Goal: Book appointment/travel/reservation

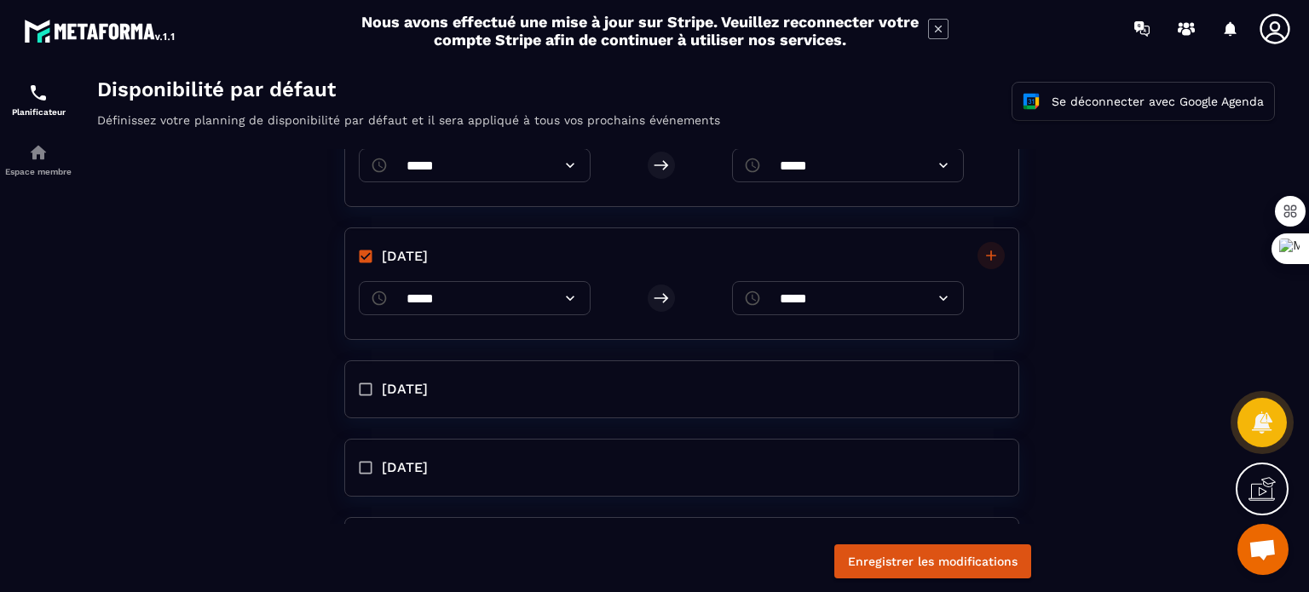
scroll to position [410, 0]
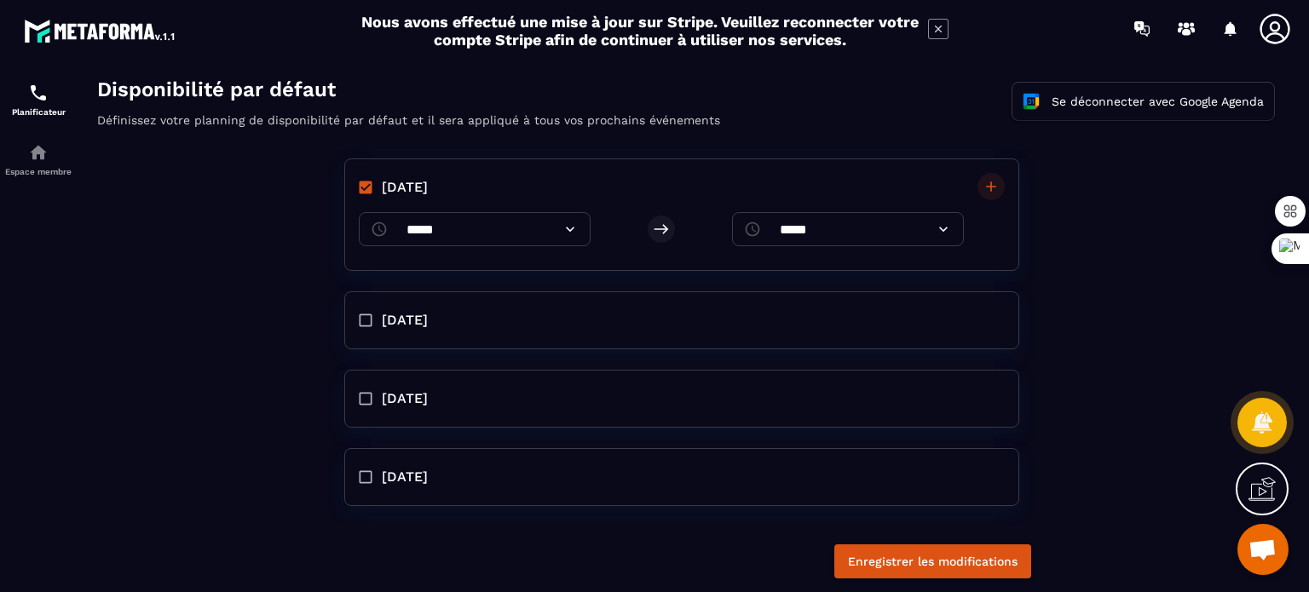
click at [392, 317] on span "[DATE]" at bounding box center [405, 320] width 46 height 20
click at [406, 445] on span "[DATE]" at bounding box center [405, 453] width 46 height 20
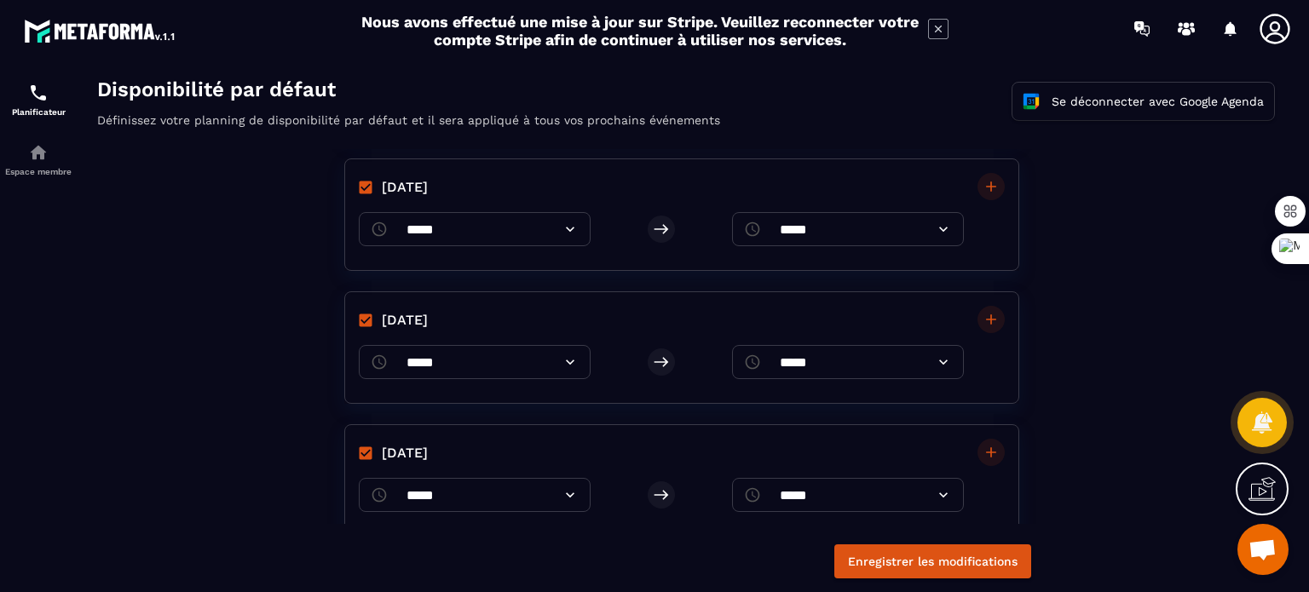
scroll to position [519, 0]
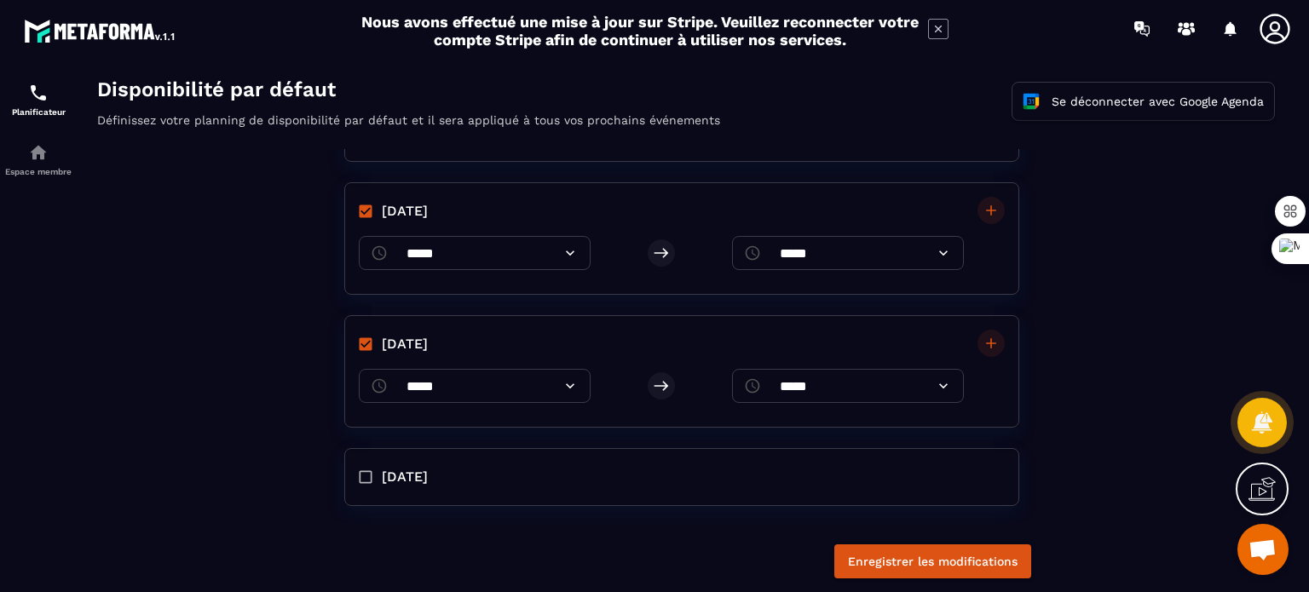
click at [579, 387] on icon at bounding box center [570, 386] width 17 height 17
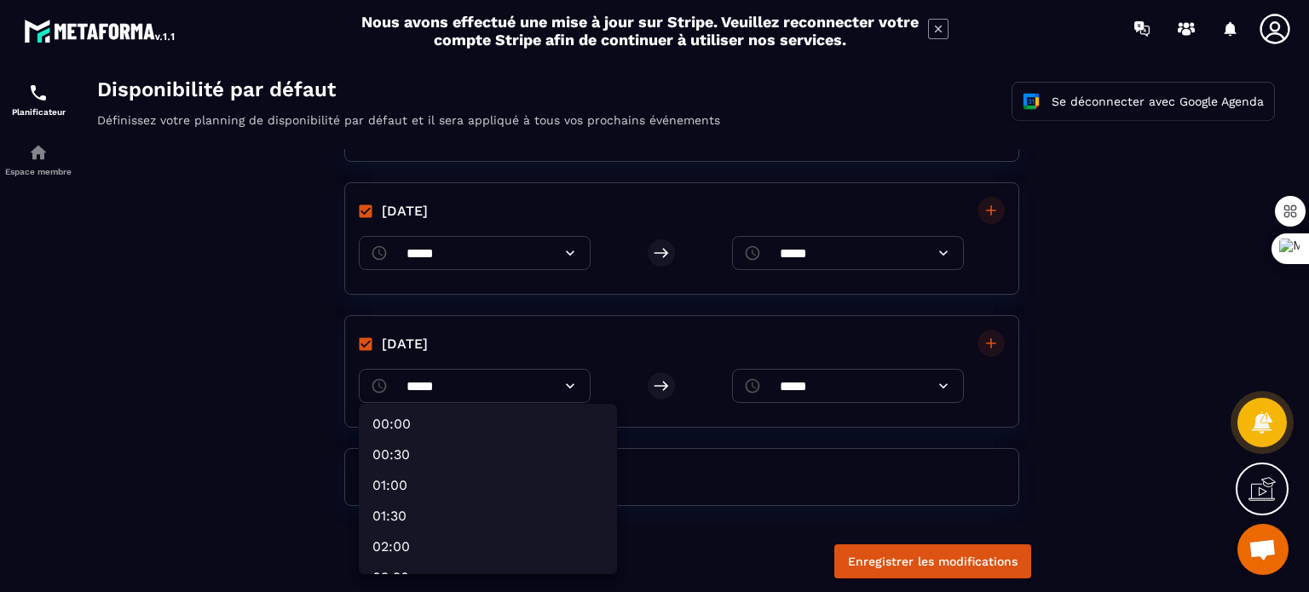
click at [597, 387] on div at bounding box center [686, 338] width 1212 height 528
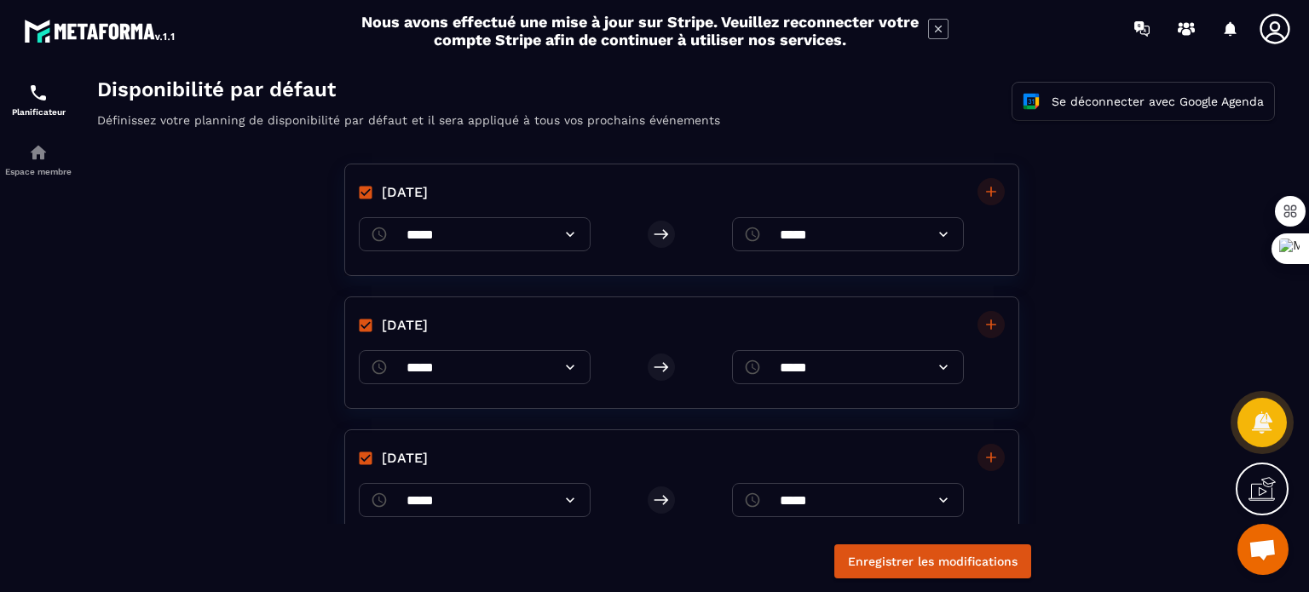
scroll to position [0, 0]
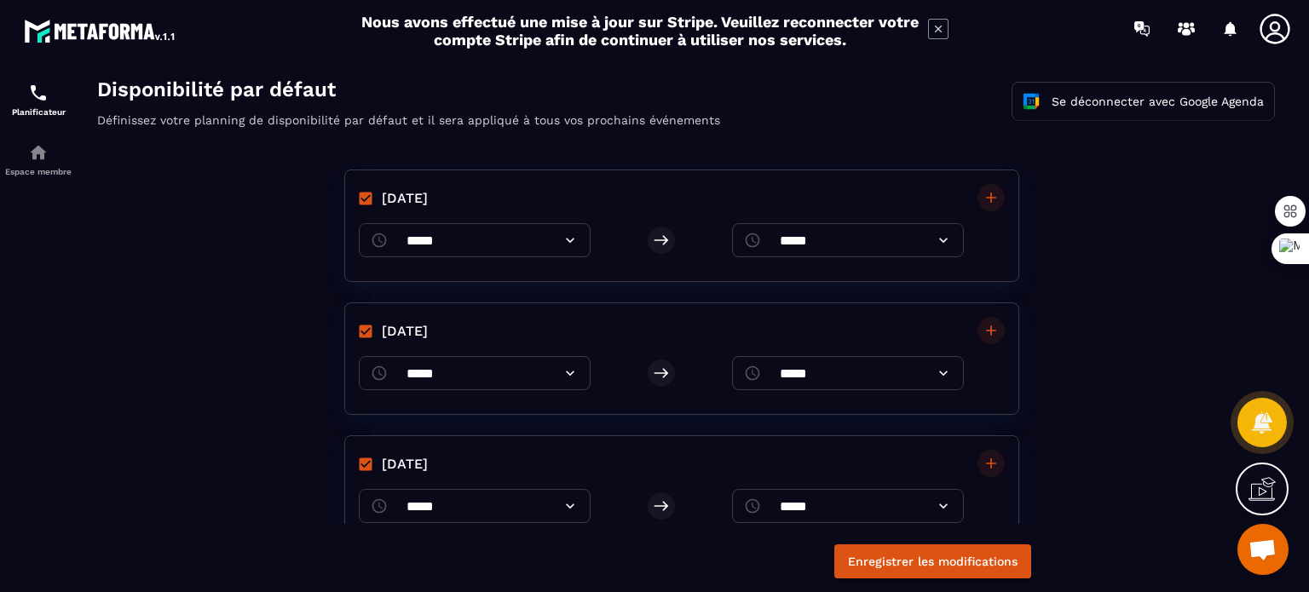
click at [941, 239] on icon at bounding box center [943, 240] width 9 height 5
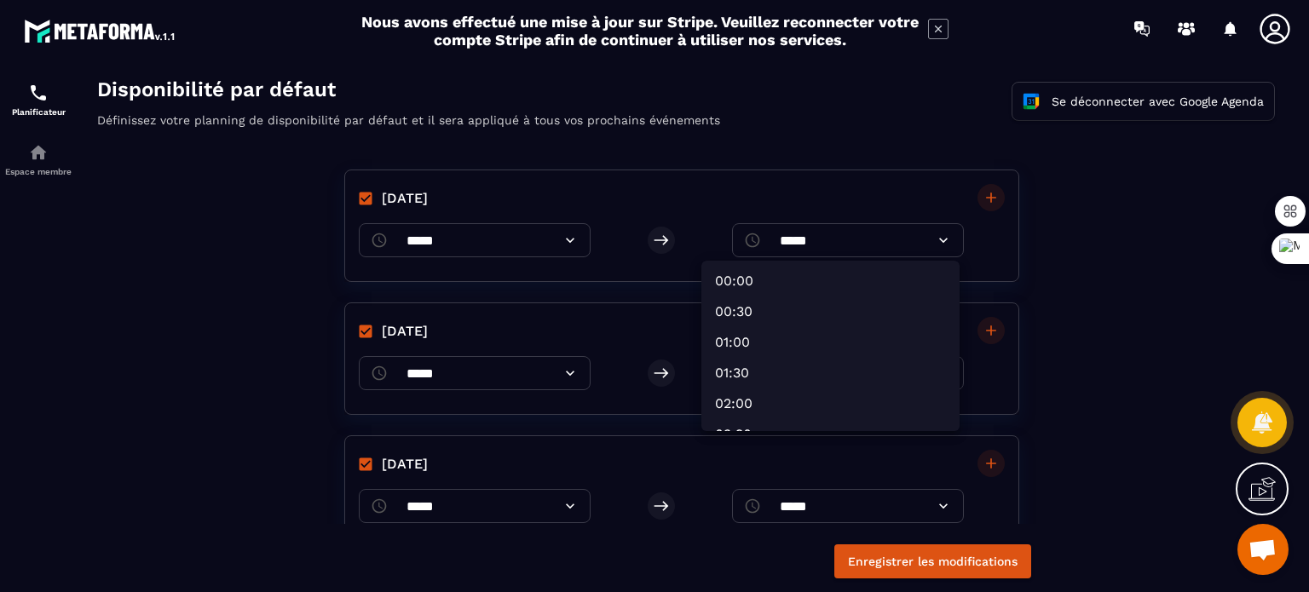
click at [661, 243] on div at bounding box center [686, 338] width 1212 height 528
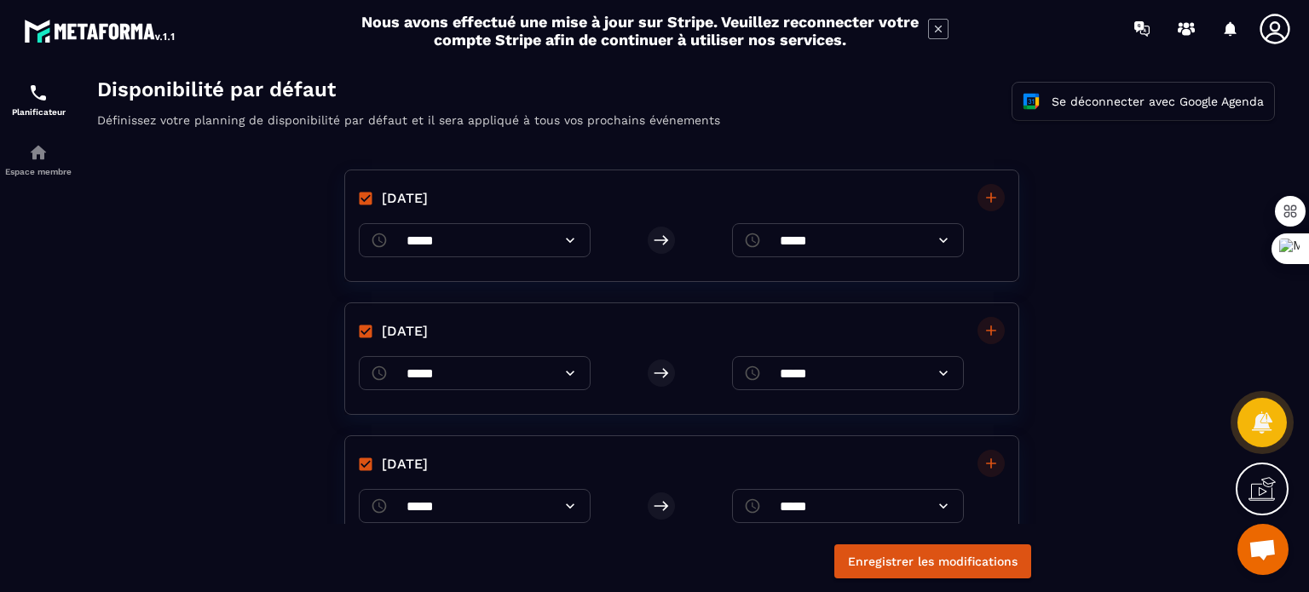
click at [661, 243] on icon at bounding box center [661, 240] width 17 height 17
click at [579, 239] on icon at bounding box center [570, 240] width 17 height 17
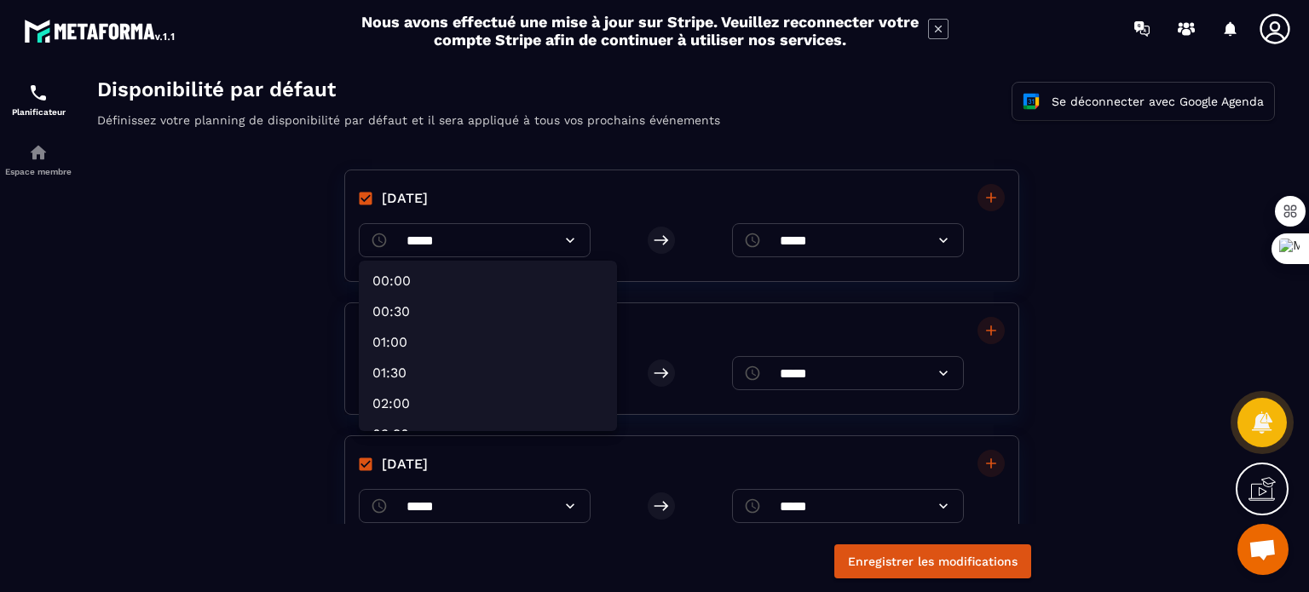
click at [938, 239] on div at bounding box center [686, 338] width 1212 height 528
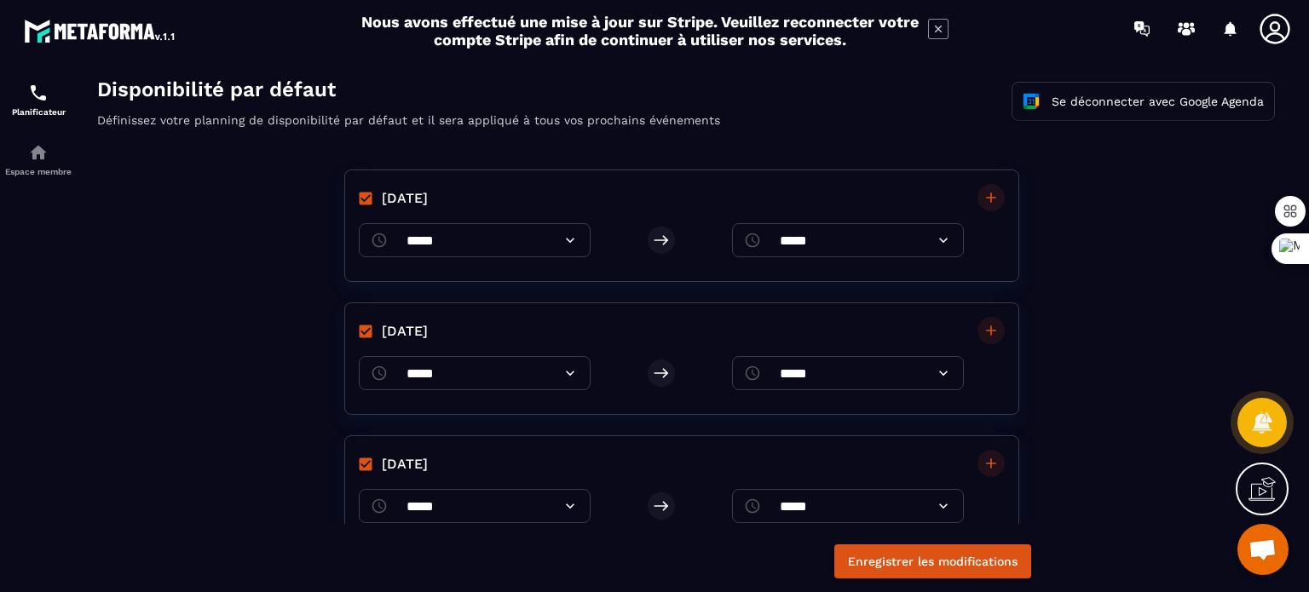
click at [939, 239] on icon at bounding box center [943, 240] width 9 height 5
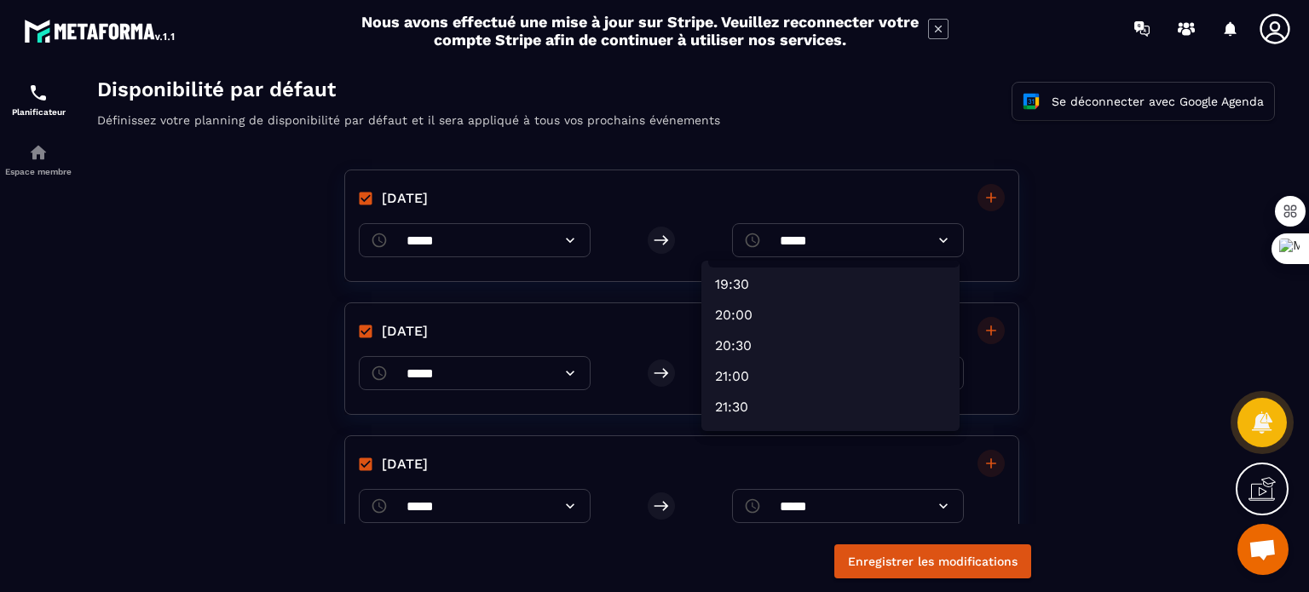
scroll to position [1278, 0]
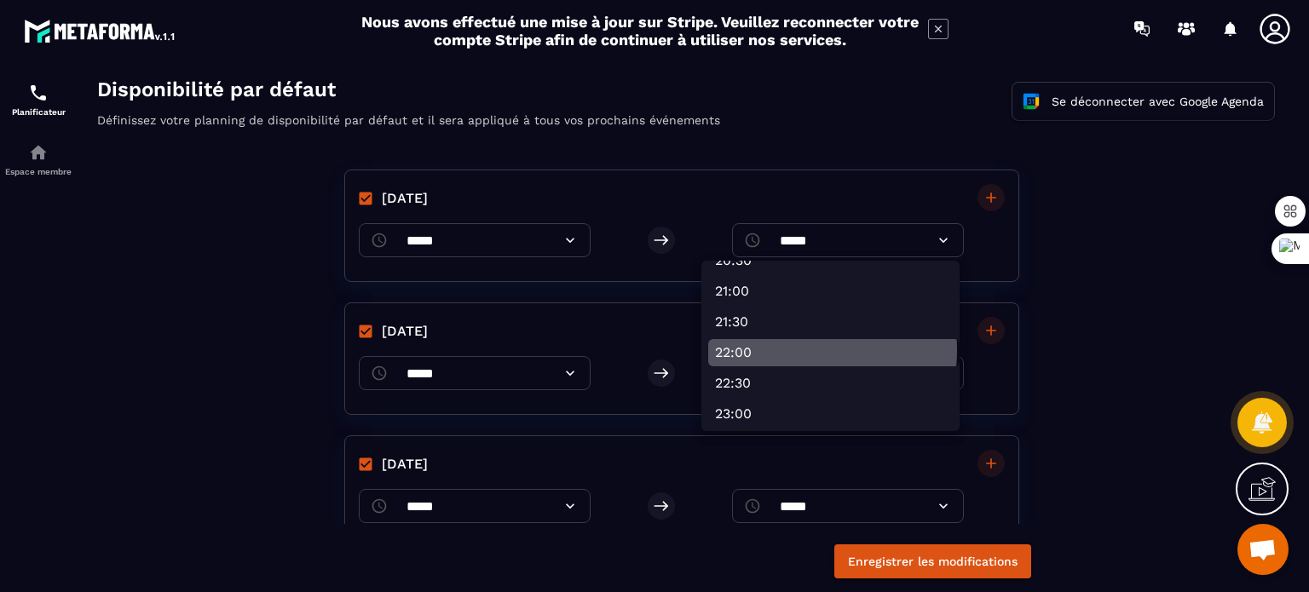
click at [770, 350] on li "22:00" at bounding box center [833, 352] width 251 height 27
type input "*****"
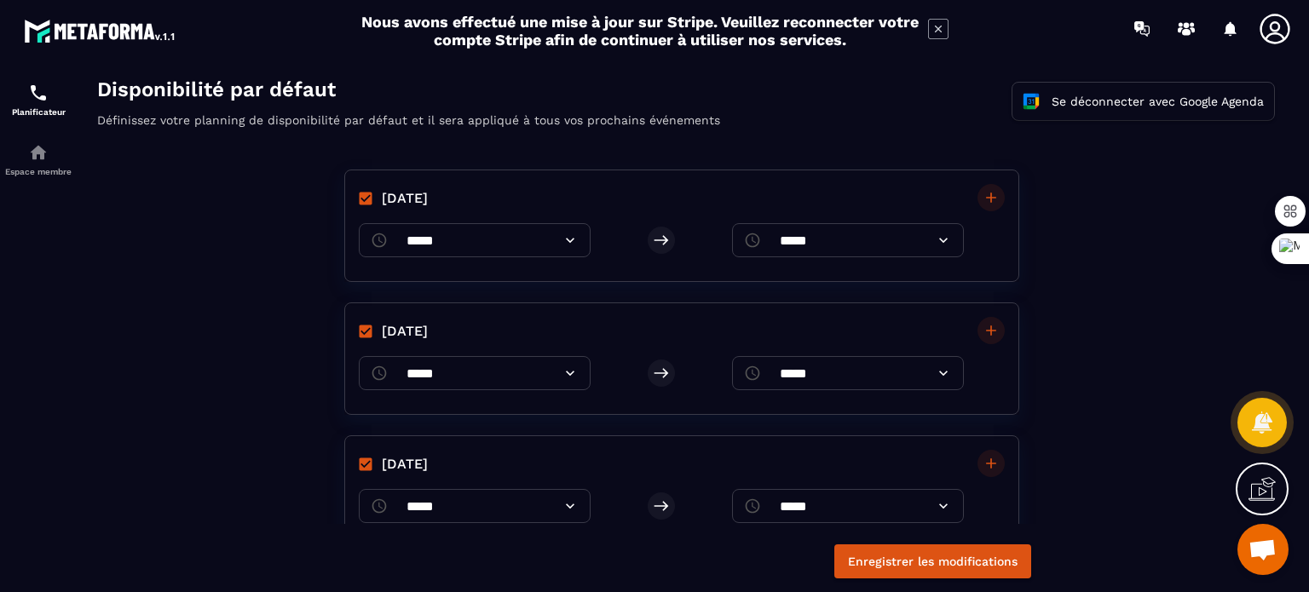
click at [940, 377] on icon at bounding box center [943, 373] width 17 height 17
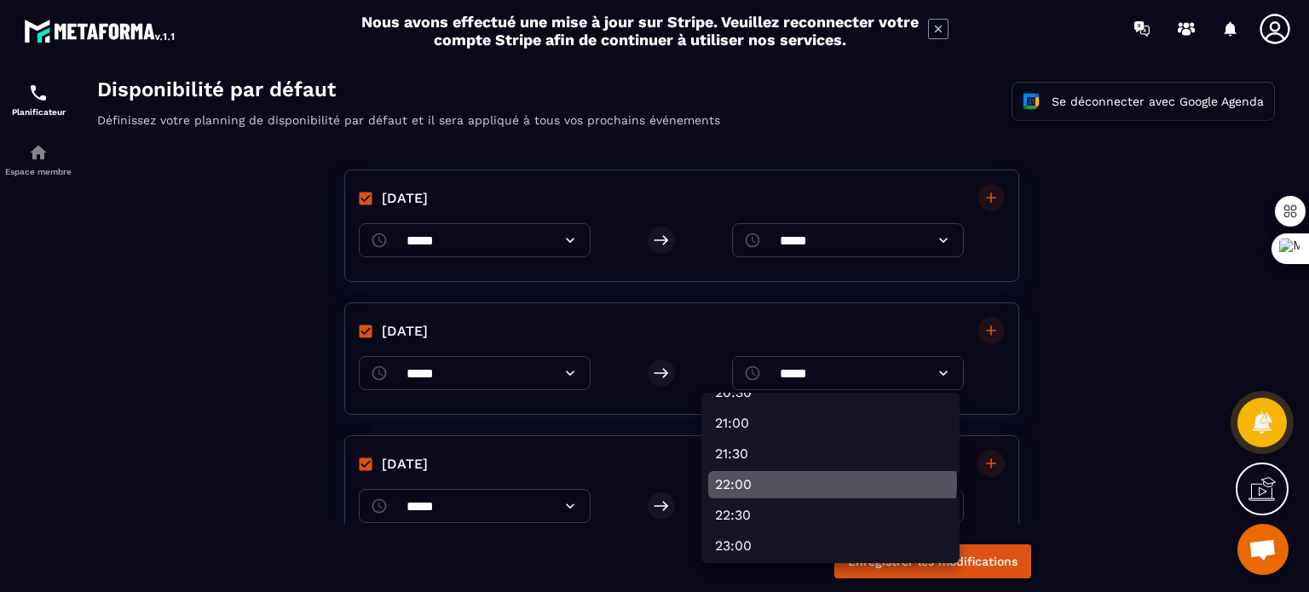
click at [767, 482] on li "22:00" at bounding box center [833, 484] width 251 height 27
type input "*****"
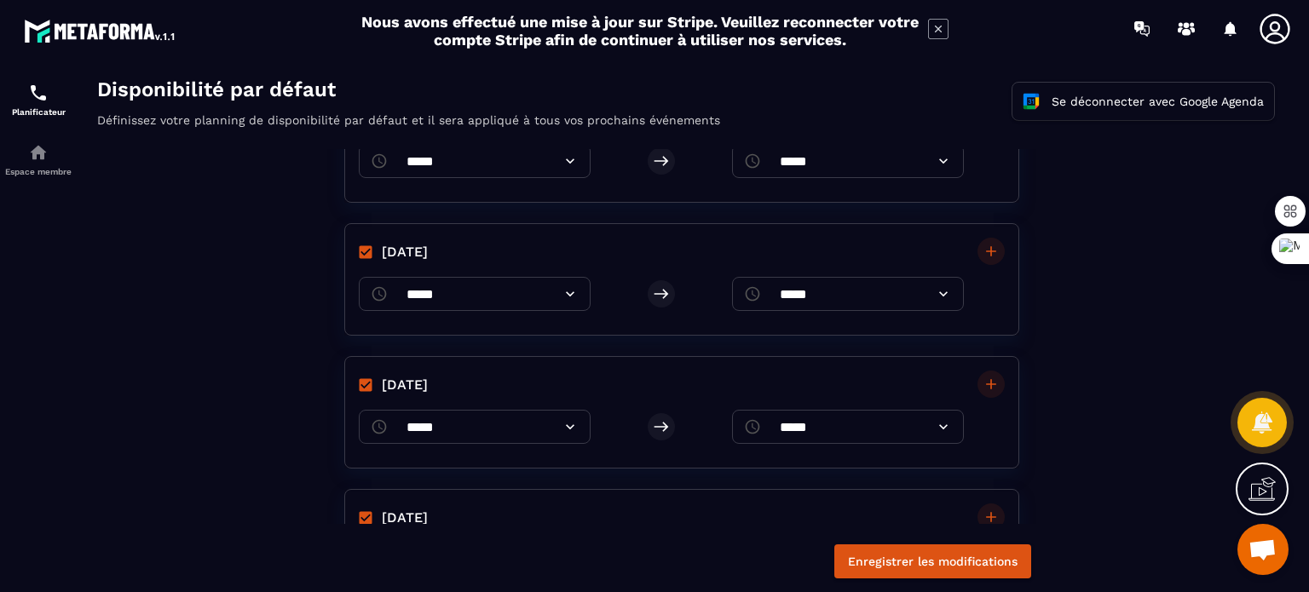
scroll to position [170, 0]
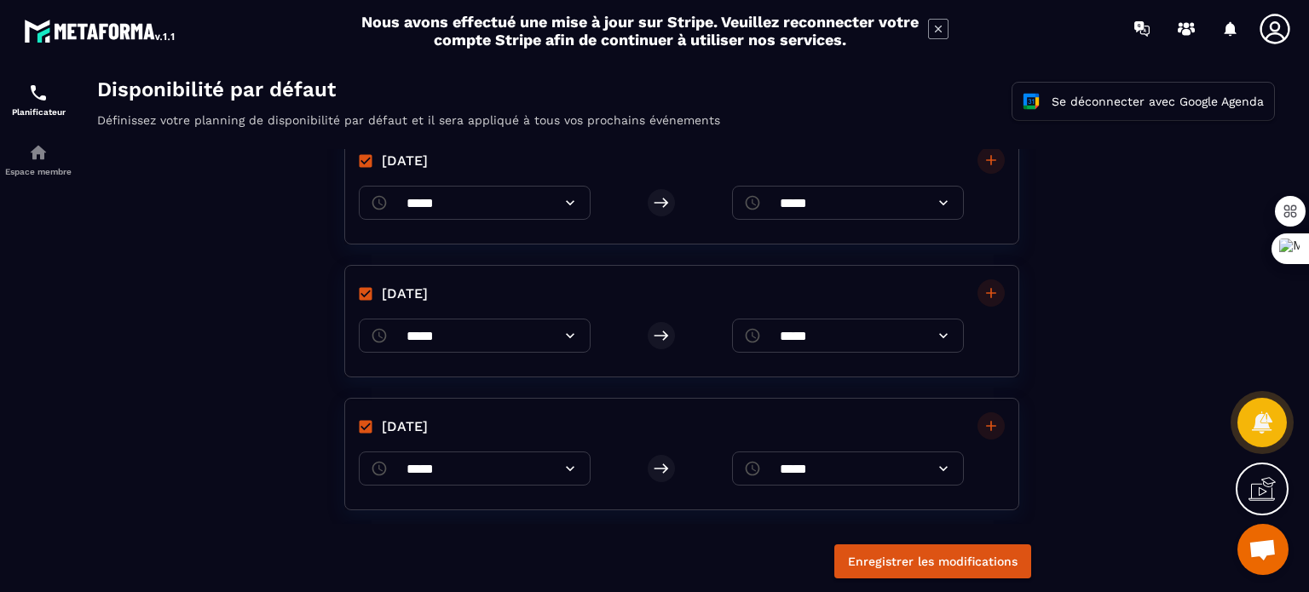
click at [941, 336] on icon at bounding box center [943, 335] width 17 height 17
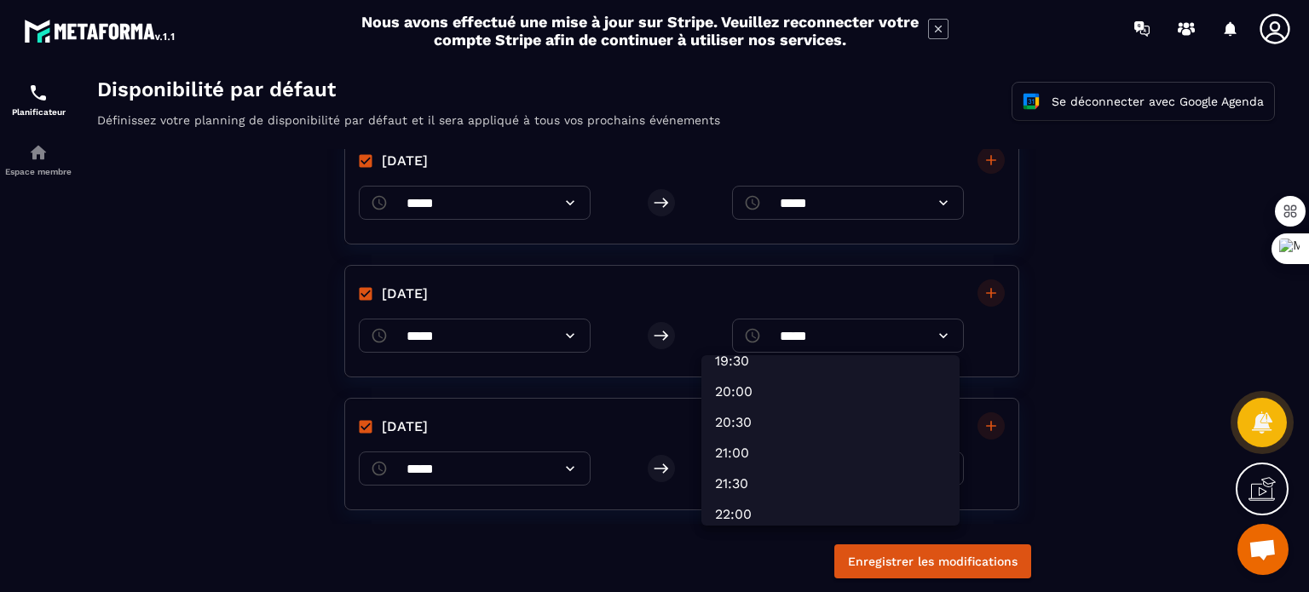
scroll to position [1278, 0]
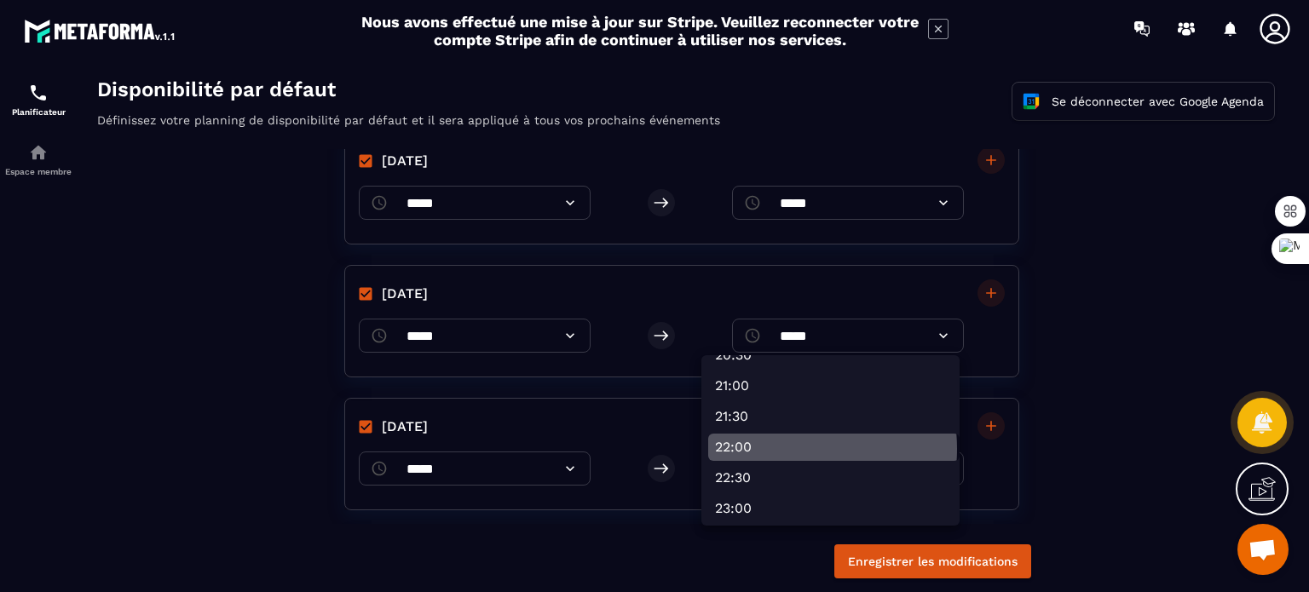
click at [781, 449] on li "22:00" at bounding box center [833, 447] width 251 height 27
type input "*****"
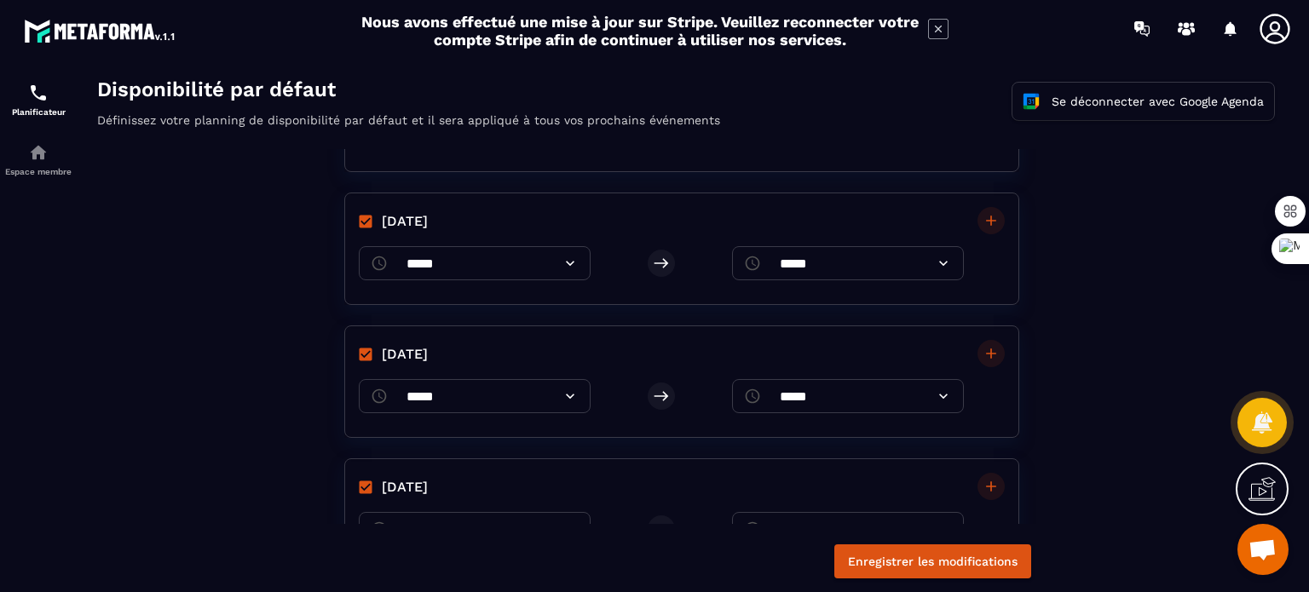
scroll to position [426, 0]
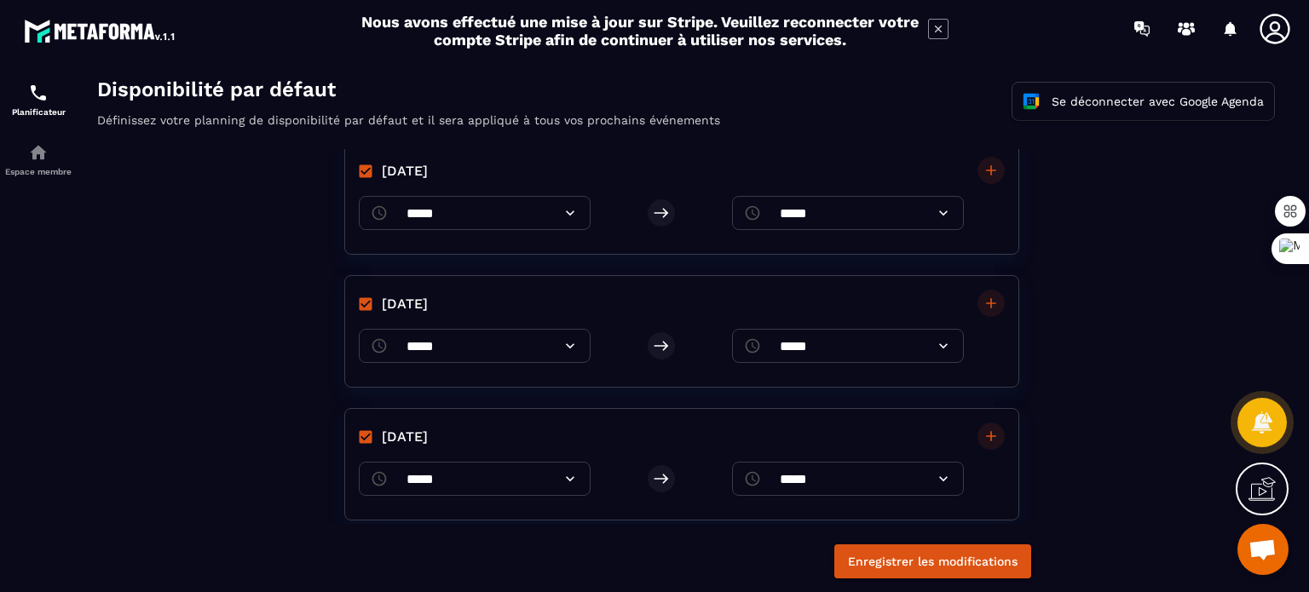
click at [939, 215] on icon at bounding box center [943, 213] width 17 height 17
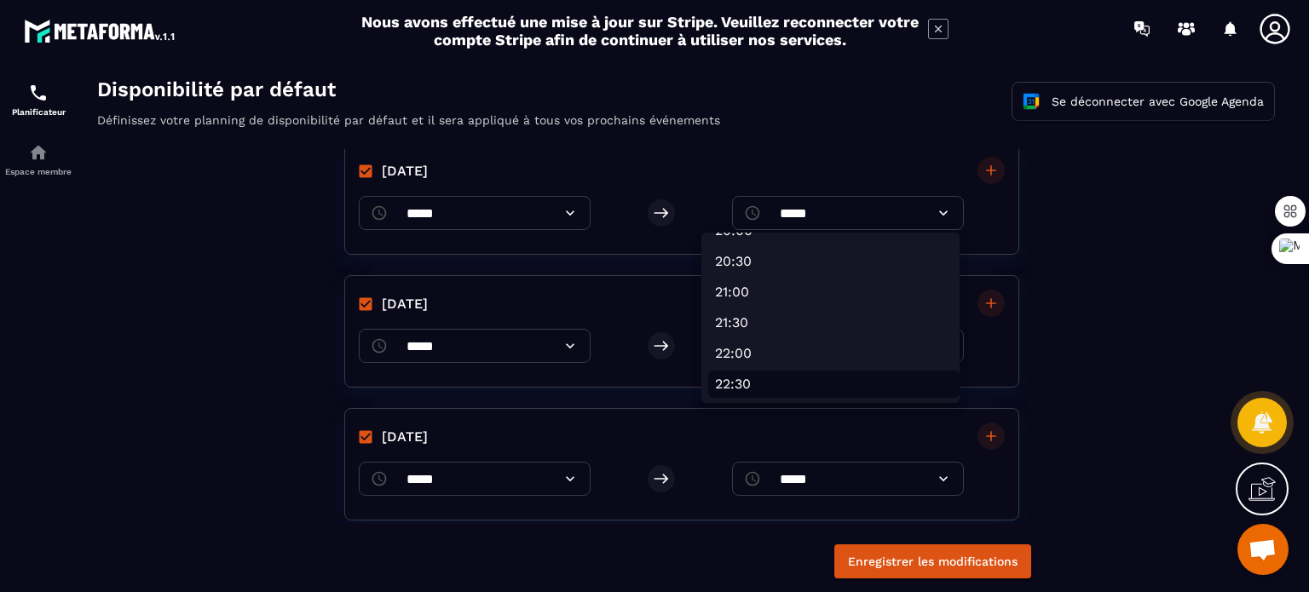
scroll to position [1278, 0]
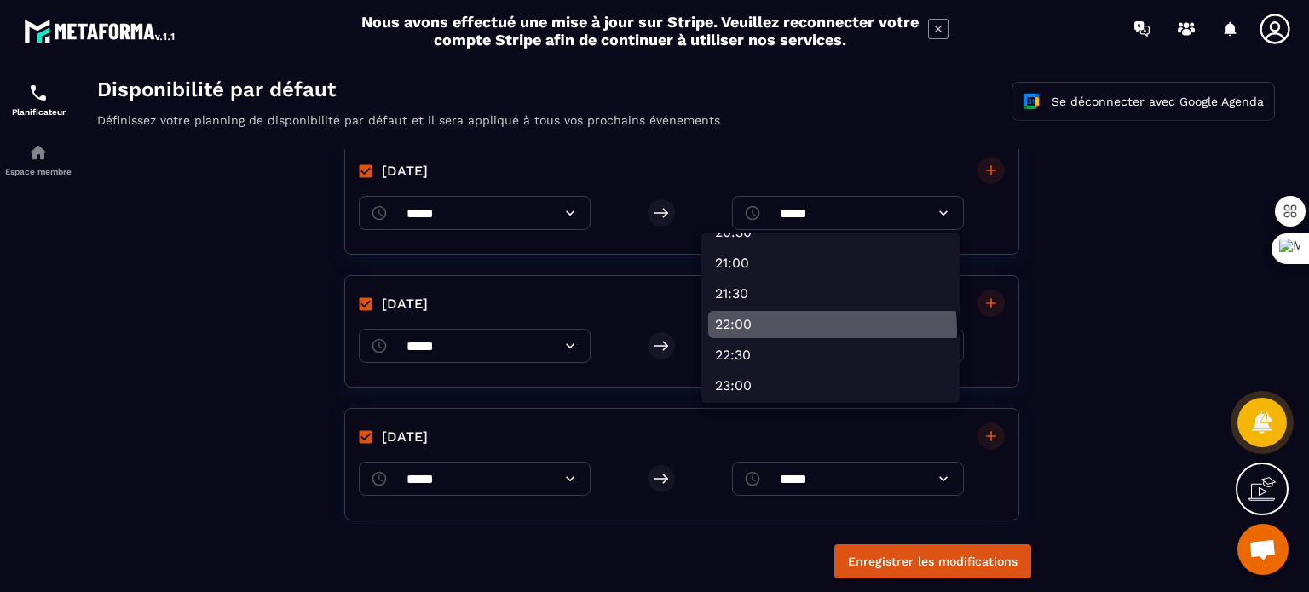
click at [753, 332] on li "22:00" at bounding box center [833, 324] width 251 height 27
type input "*****"
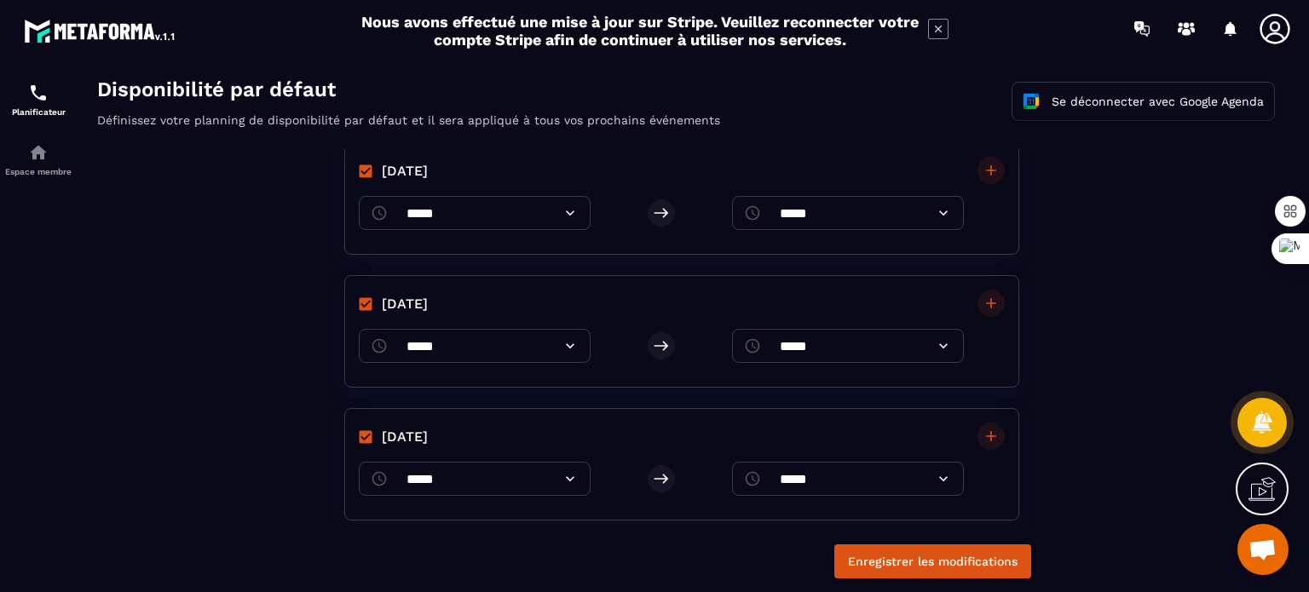
click at [940, 342] on icon at bounding box center [943, 346] width 17 height 17
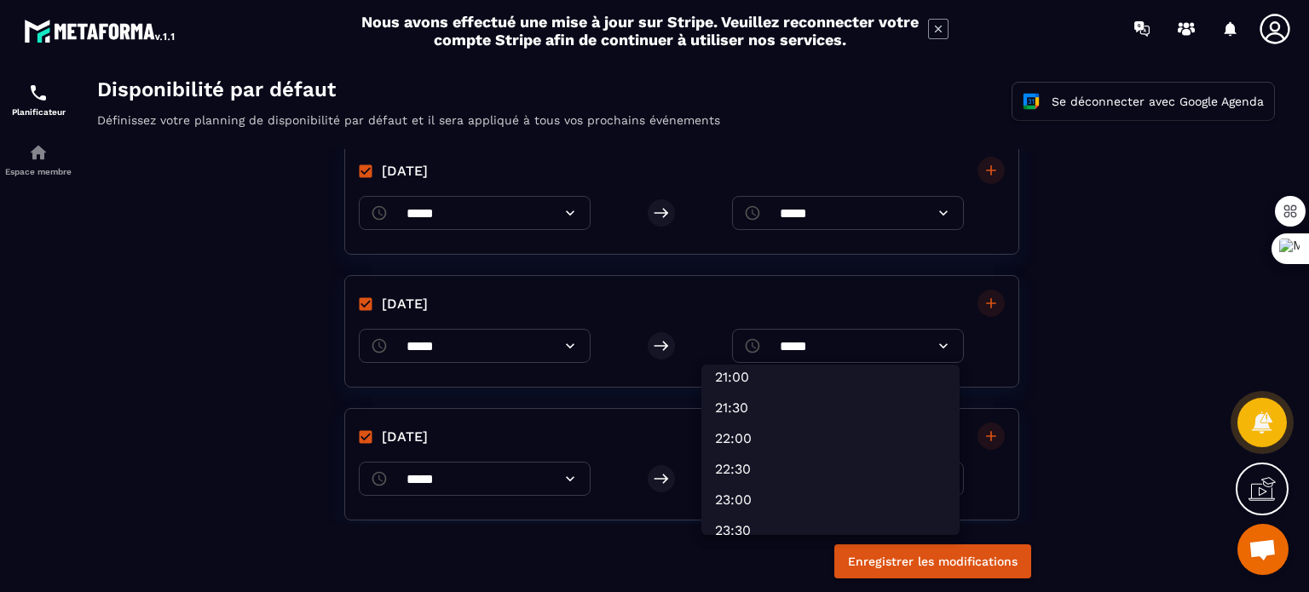
scroll to position [1313, 0]
click at [744, 422] on li "22:00" at bounding box center [833, 422] width 251 height 27
type input "*****"
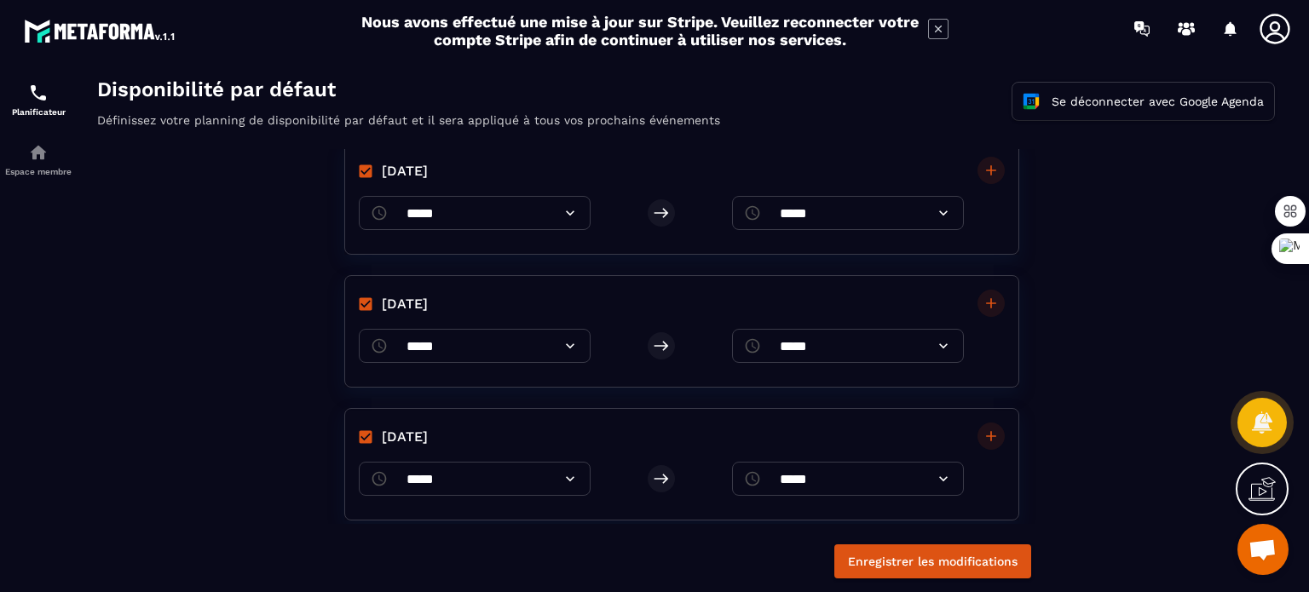
scroll to position [98, 0]
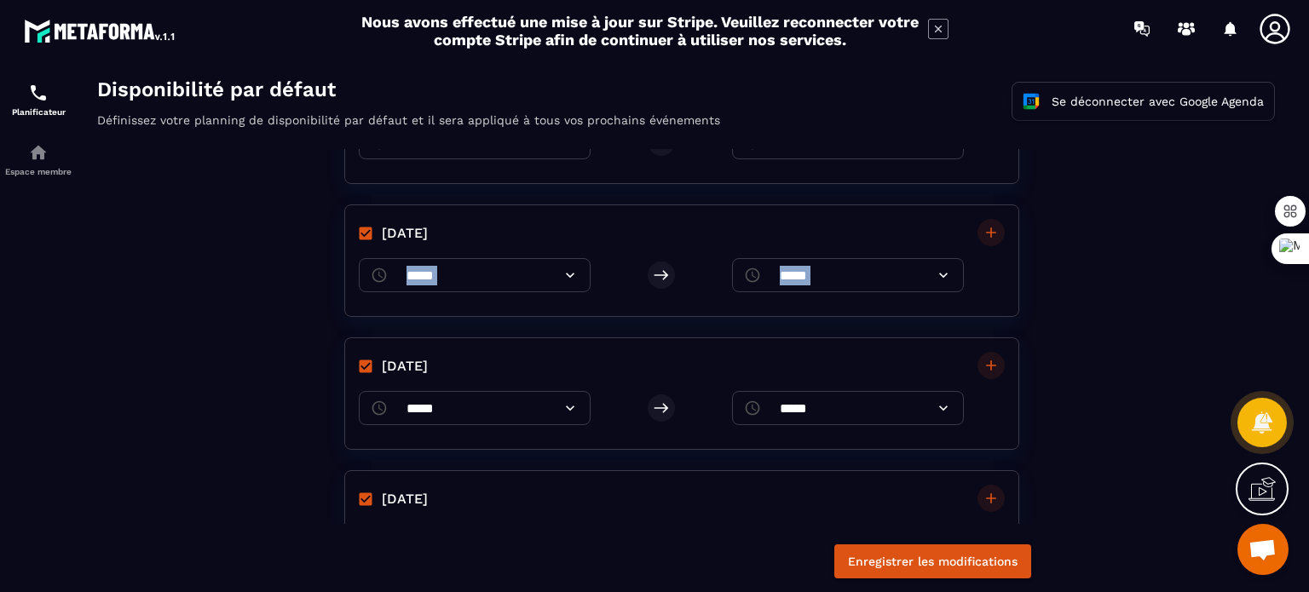
drag, startPoint x: 1047, startPoint y: 200, endPoint x: 1047, endPoint y: 270, distance: 69.9
click at [1047, 270] on div "[DATE] ​ ***** ​ ​ ***** ​ [DATE] ​ ***** ​ ​ ***** ​ [DATE] ​ ***** ​ ​ ***** …" at bounding box center [686, 336] width 724 height 375
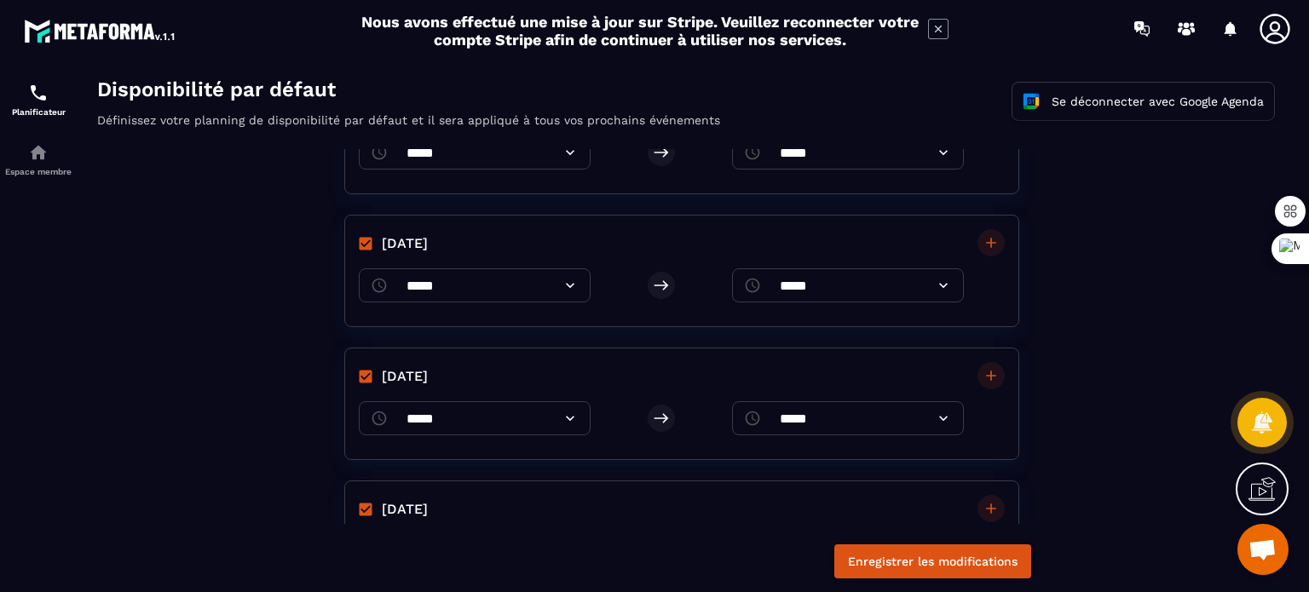
scroll to position [519, 0]
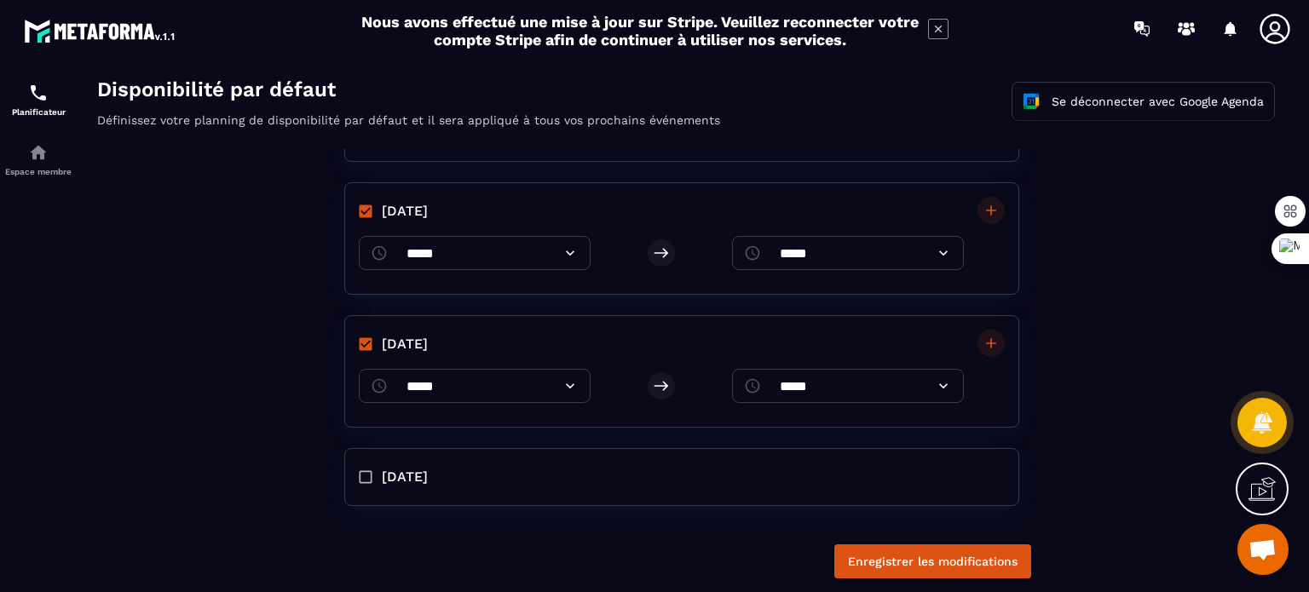
click at [941, 386] on icon at bounding box center [943, 386] width 17 height 17
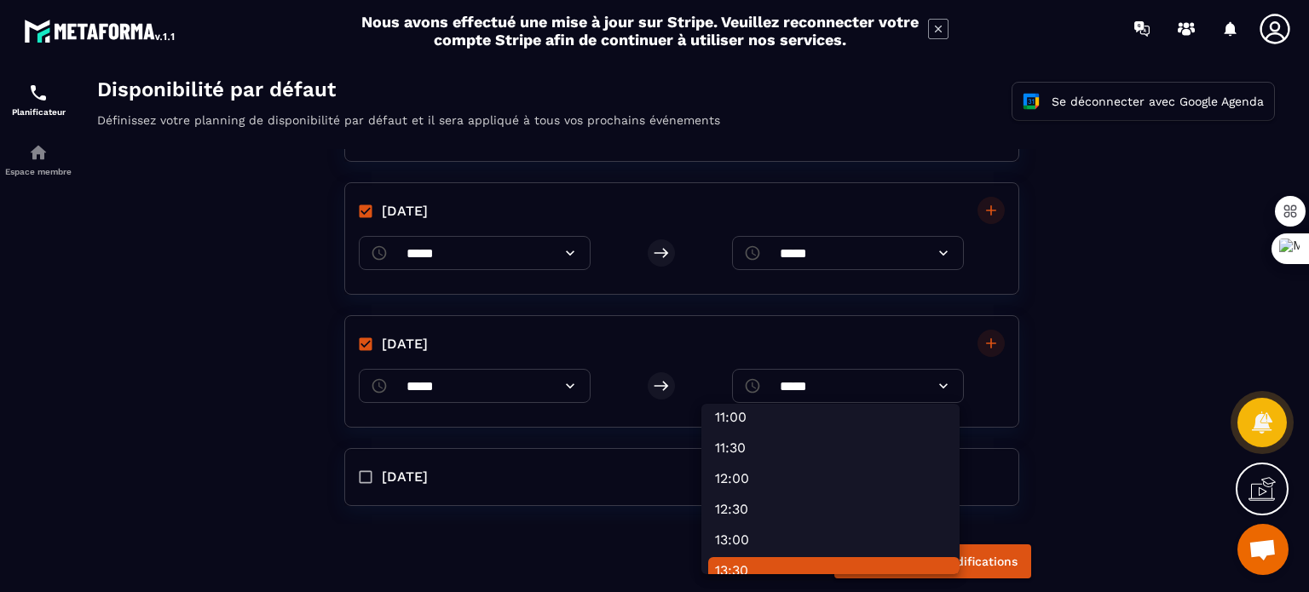
scroll to position [767, 0]
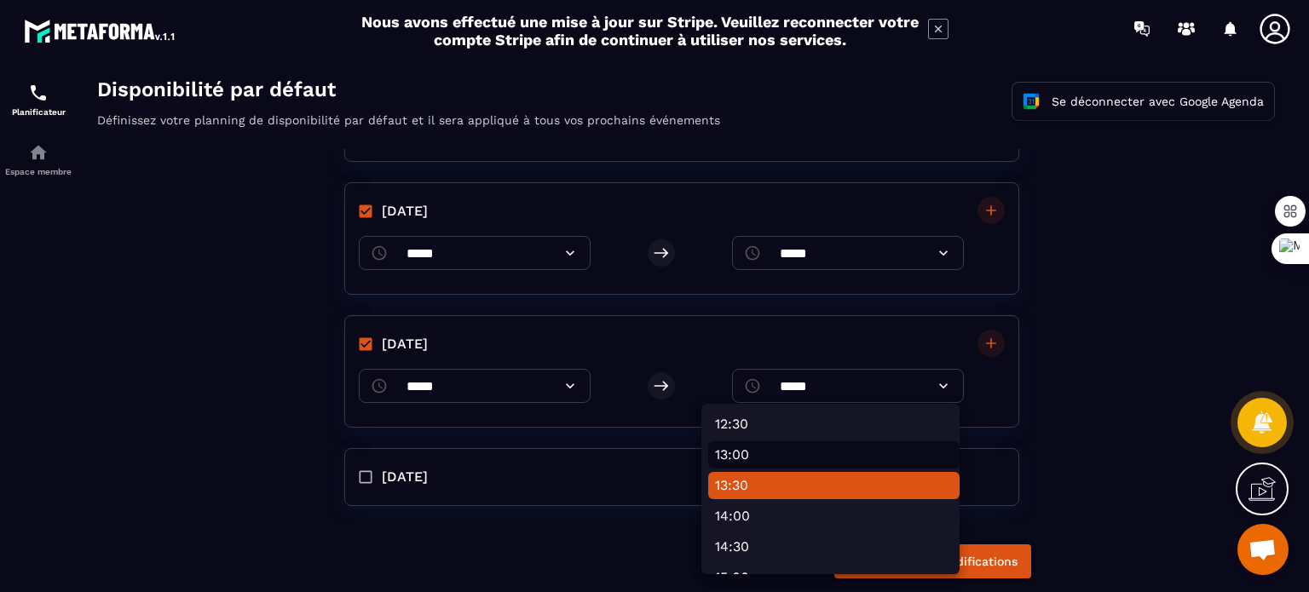
click at [799, 454] on li "13:00" at bounding box center [833, 454] width 251 height 27
type input "*****"
